Goal: Task Accomplishment & Management: Use online tool/utility

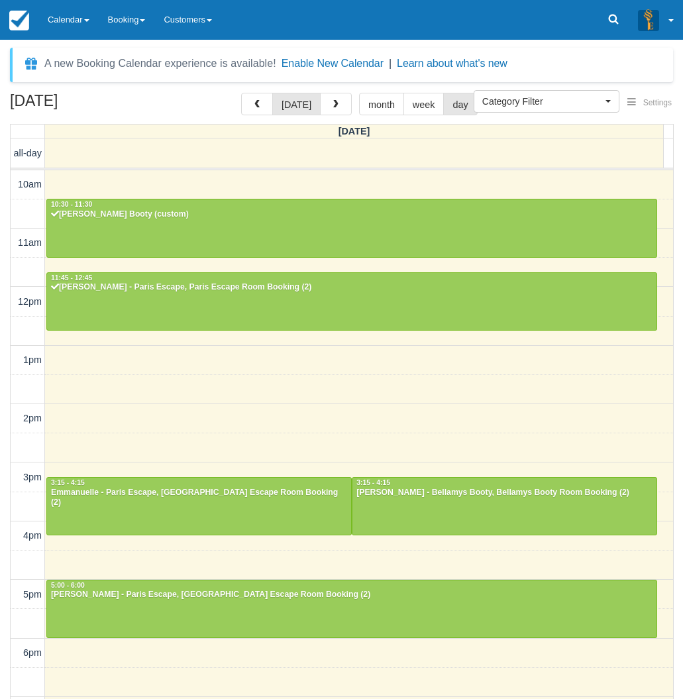
select select
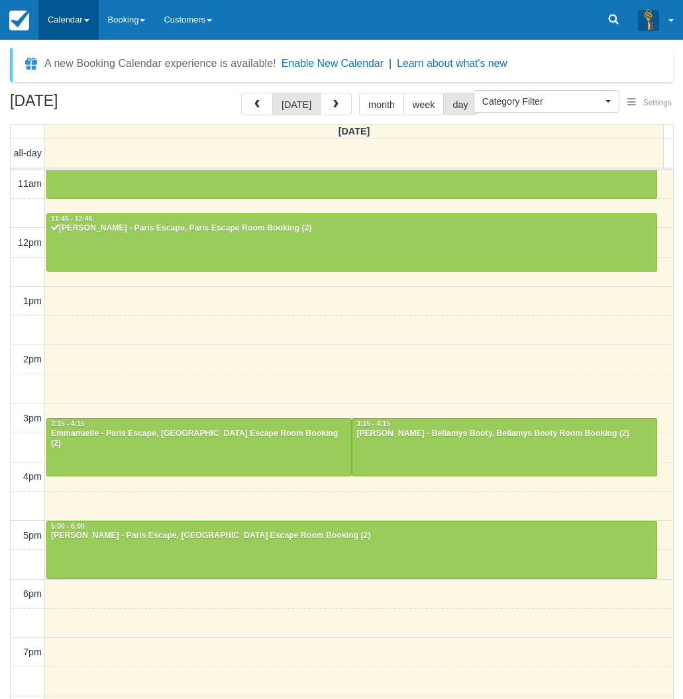
click at [50, 16] on link "Calendar" at bounding box center [68, 20] width 60 height 40
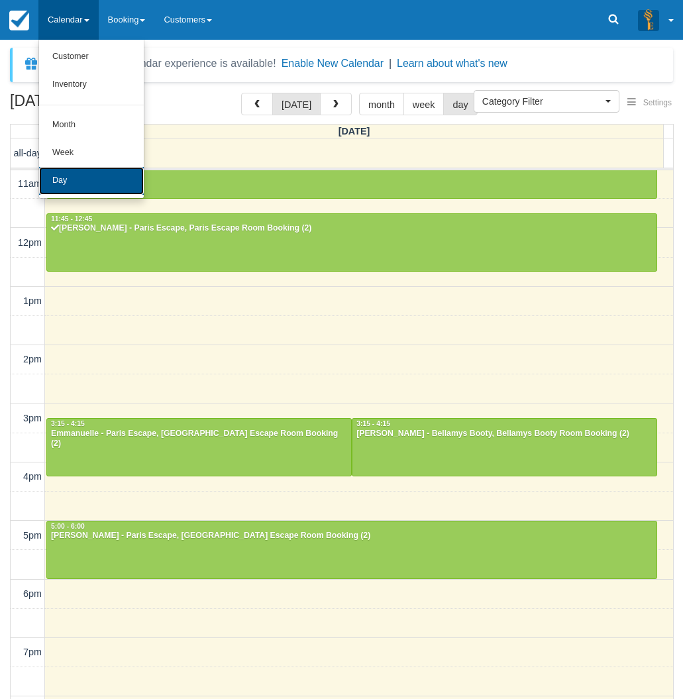
click at [59, 187] on link "Day" at bounding box center [91, 181] width 105 height 28
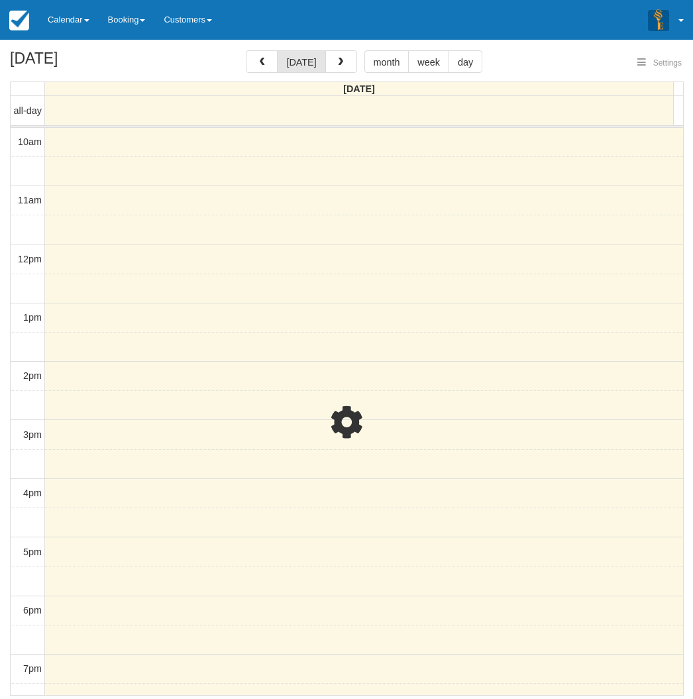
select select
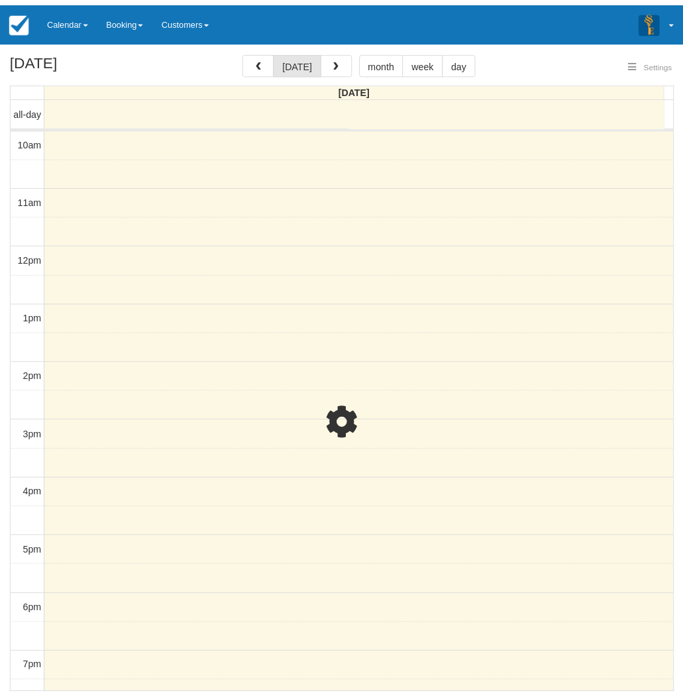
scroll to position [118, 0]
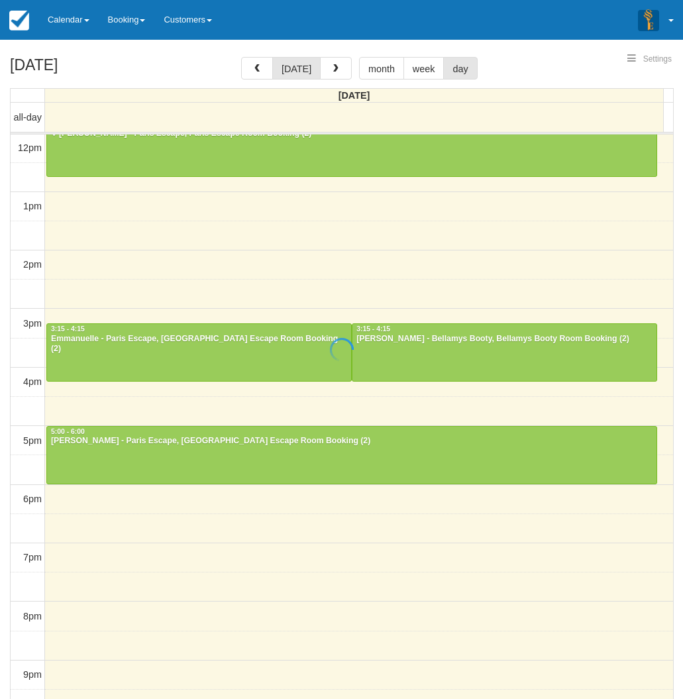
select select
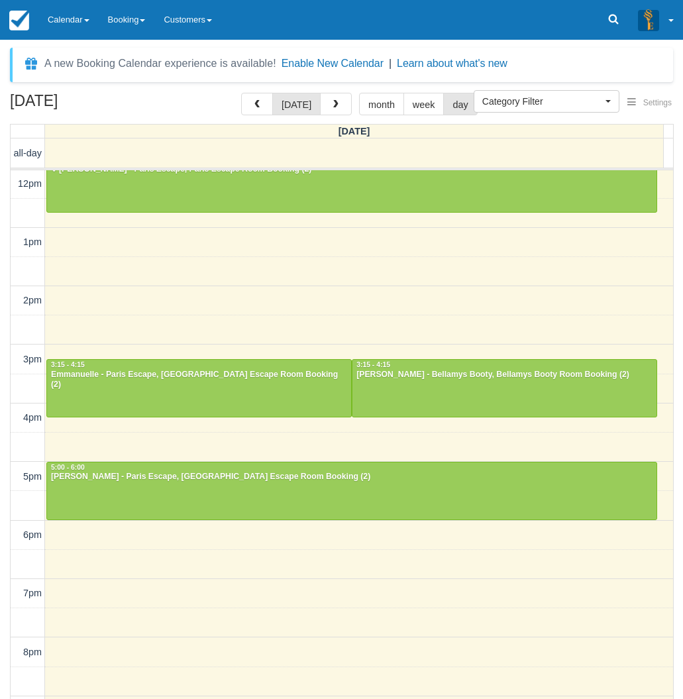
click at [5, 453] on div "[DATE] [DATE] month week day [DATE] all-day 10am 11am 12pm 1pm 2pm 3pm 4pm 5pm …" at bounding box center [341, 415] width 683 height 645
click at [2, 301] on div "[DATE] [DATE] month week day [DATE] all-day 10am 11am 12pm 1pm 2pm 3pm 4pm 5pm …" at bounding box center [341, 415] width 683 height 645
click at [72, 11] on link "Calendar" at bounding box center [68, 20] width 60 height 40
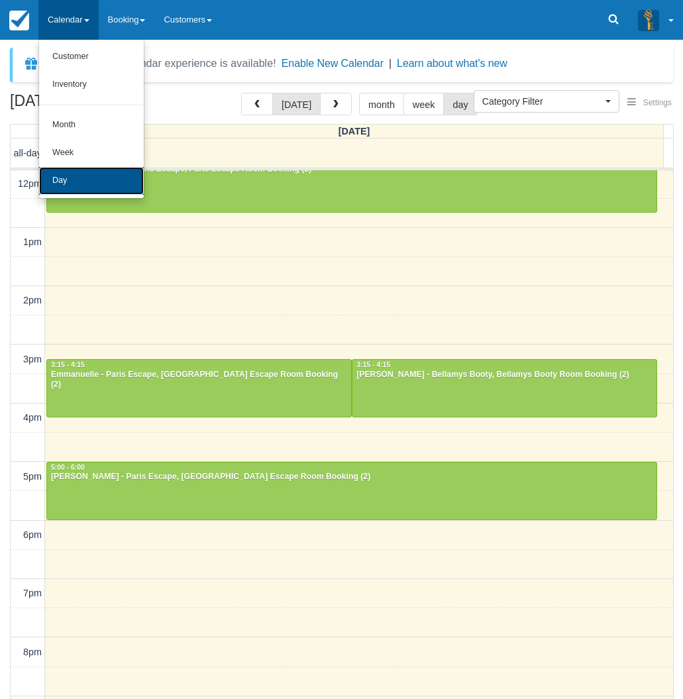
click at [76, 179] on link "Day" at bounding box center [91, 181] width 105 height 28
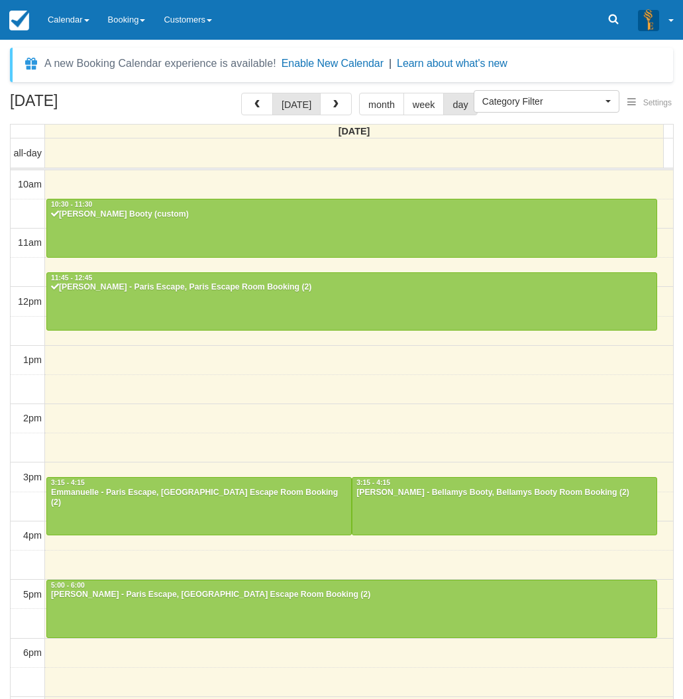
select select
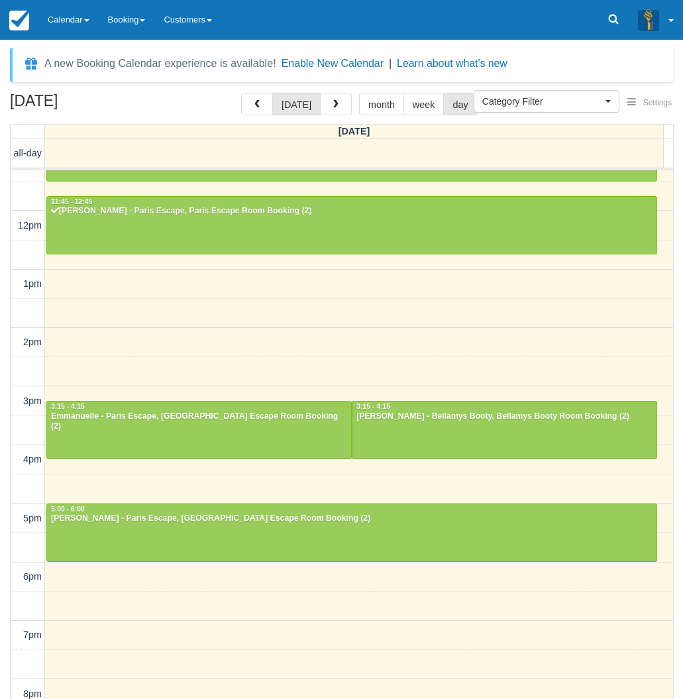
scroll to position [164, 0]
